Goal: Communication & Community: Answer question/provide support

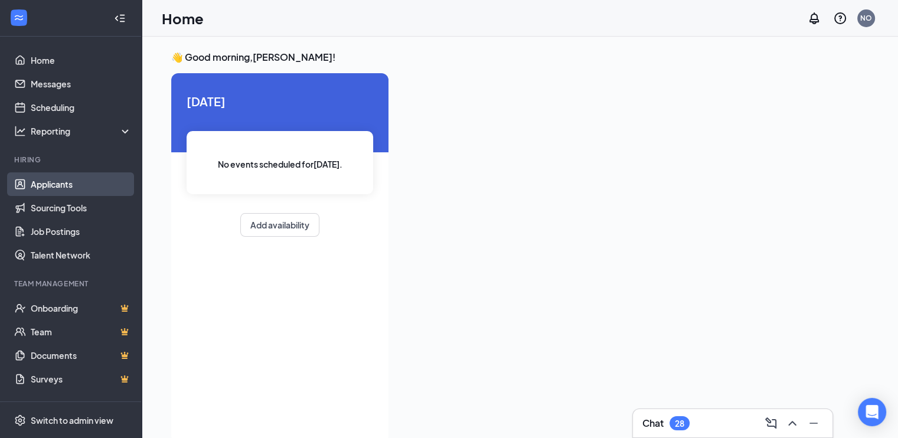
click at [61, 187] on link "Applicants" at bounding box center [81, 184] width 101 height 24
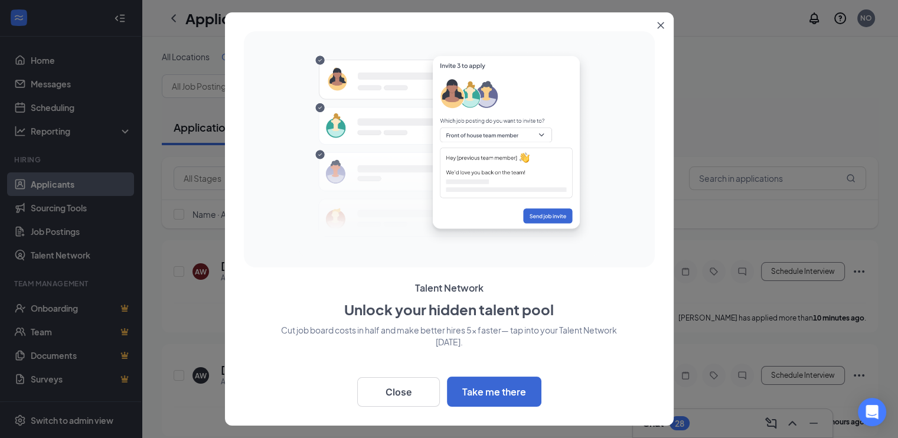
click at [660, 27] on icon "Close" at bounding box center [660, 25] width 7 height 7
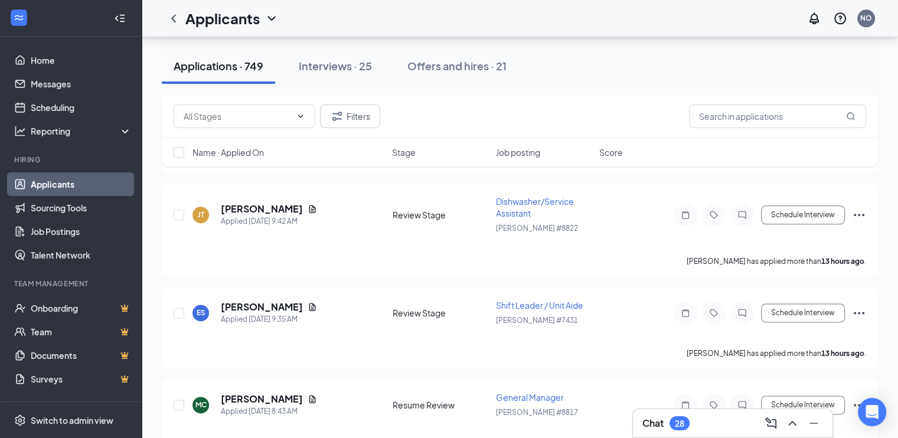
scroll to position [1441, 0]
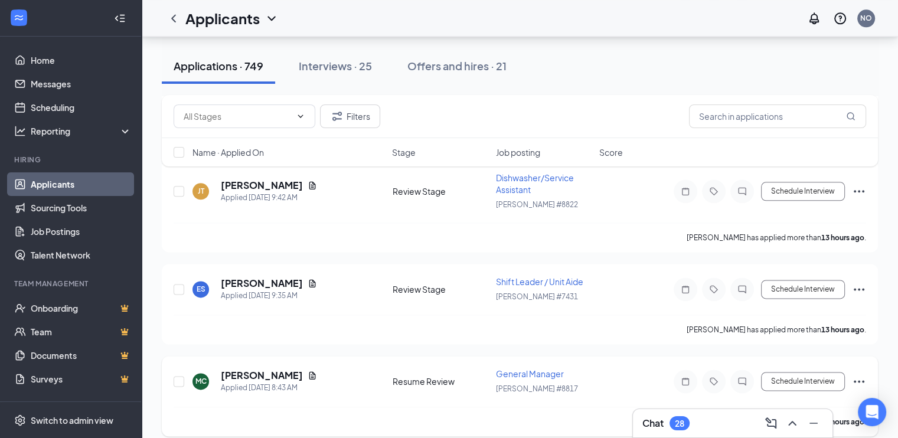
click at [522, 369] on span "General Manager" at bounding box center [530, 374] width 68 height 11
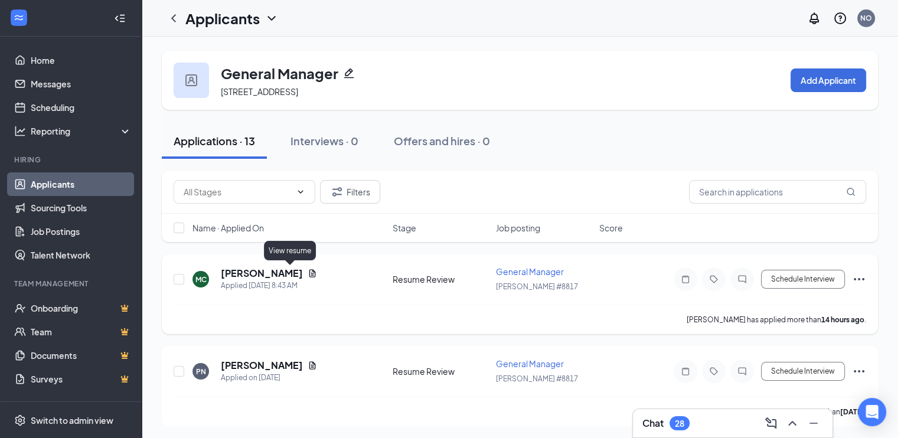
click at [308, 272] on icon "Document" at bounding box center [312, 273] width 9 height 9
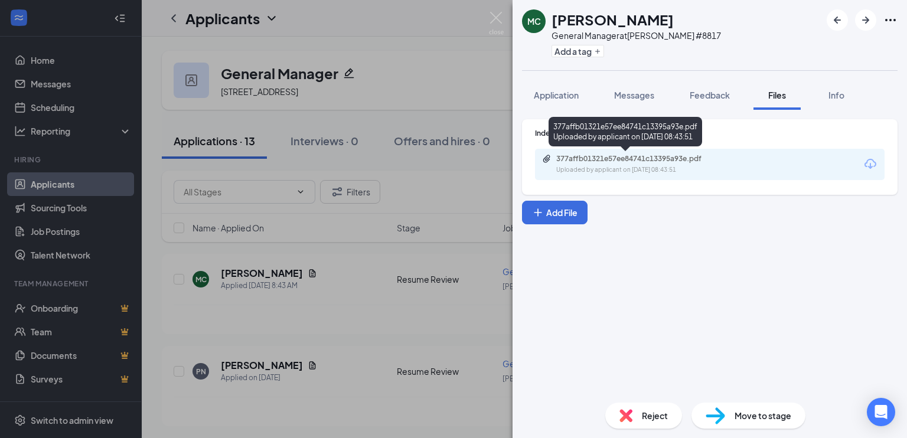
click at [608, 165] on div "Uploaded by applicant on [DATE] 08:43:51" at bounding box center [644, 169] width 177 height 9
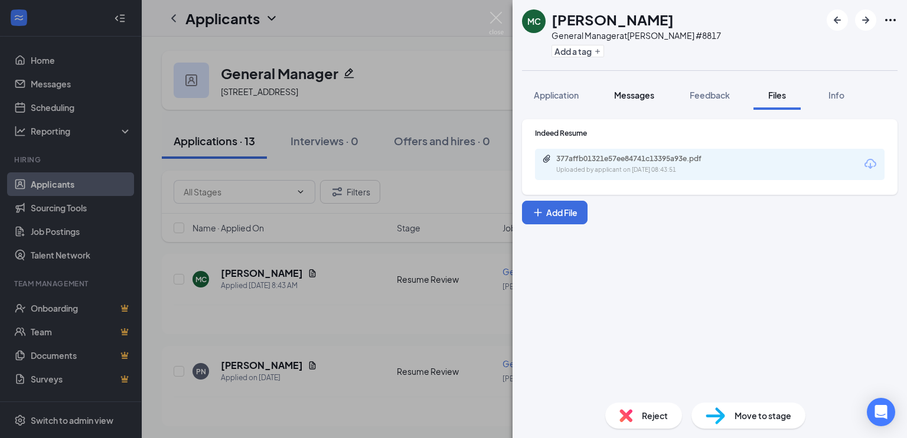
click at [624, 96] on span "Messages" at bounding box center [634, 95] width 40 height 11
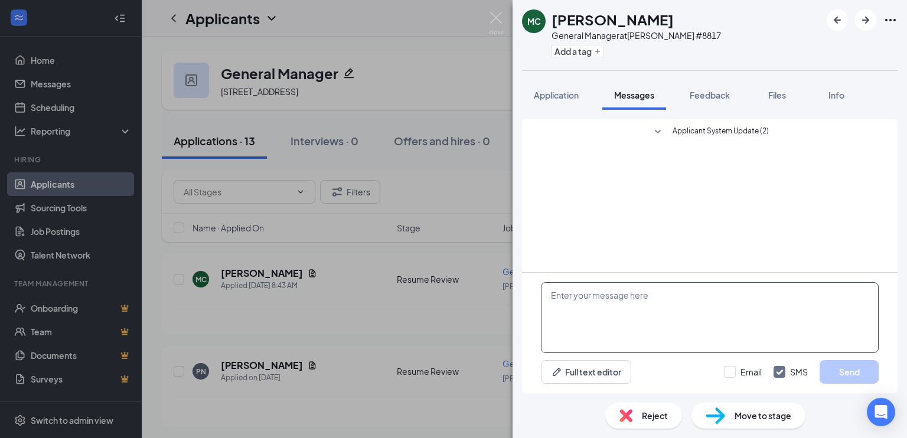
click at [572, 291] on textarea at bounding box center [710, 317] width 338 height 71
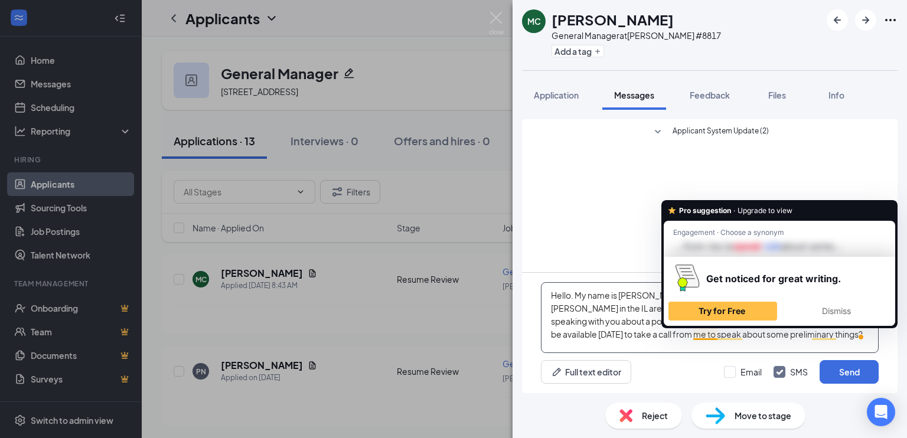
click at [710, 338] on textarea "Hello. My name is [PERSON_NAME]. I am the District Manager for 6 [PERSON_NAME] …" at bounding box center [710, 317] width 338 height 71
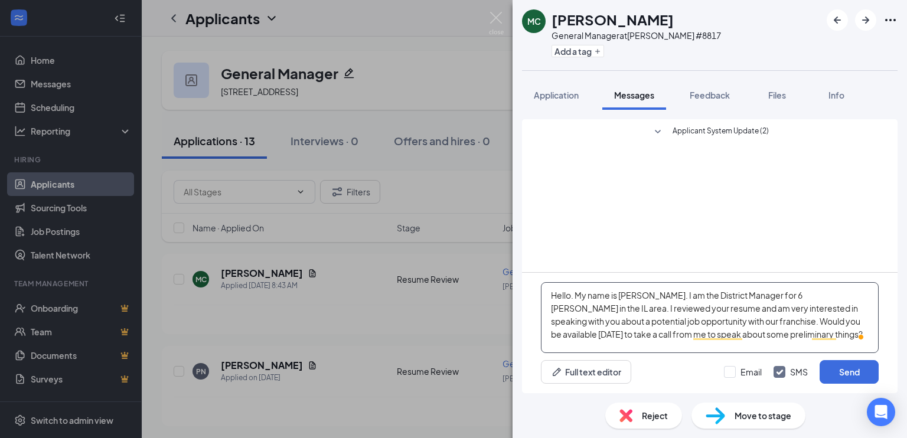
click at [631, 319] on textarea "Hello. My name is [PERSON_NAME]. I am the District Manager for 6 [PERSON_NAME] …" at bounding box center [710, 317] width 338 height 71
type textarea "Hello. My name is [PERSON_NAME]. I am the District Manager for 6 [PERSON_NAME] …"
click at [857, 369] on button "Send" at bounding box center [849, 372] width 59 height 24
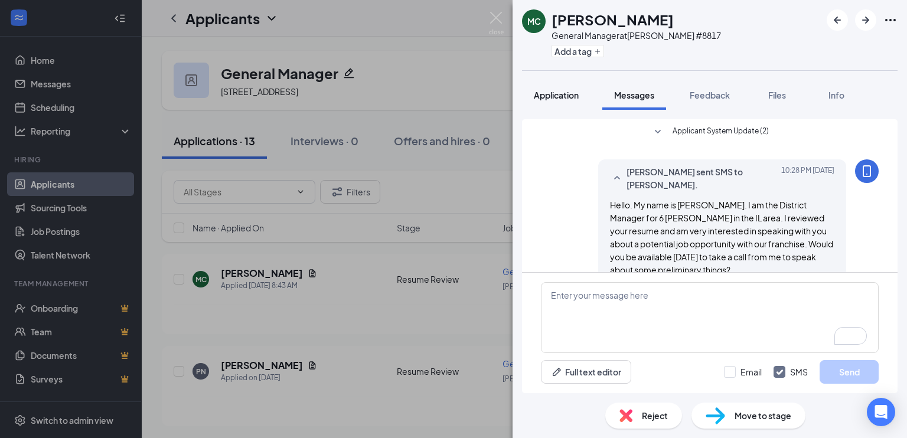
click at [560, 93] on span "Application" at bounding box center [556, 95] width 45 height 11
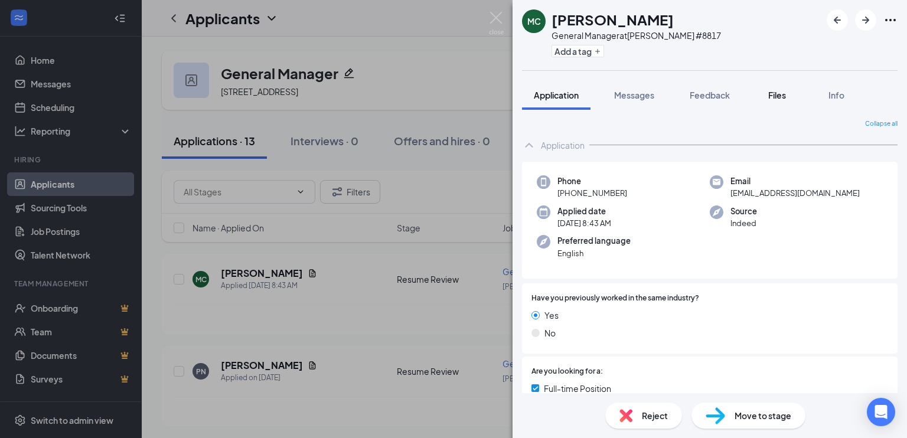
click at [779, 90] on span "Files" at bounding box center [778, 95] width 18 height 11
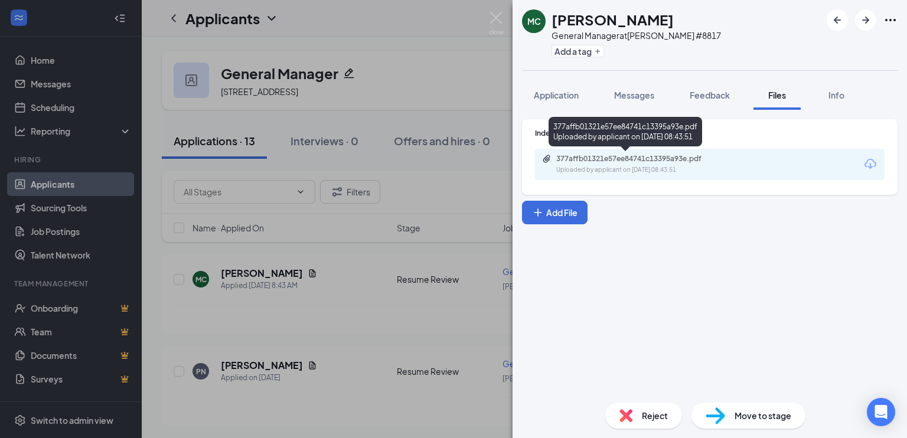
click at [569, 168] on div "Uploaded by applicant on [DATE] 08:43:51" at bounding box center [644, 169] width 177 height 9
